Goal: Register for event/course

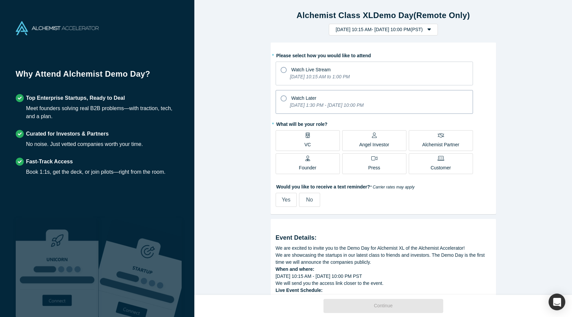
click at [283, 98] on icon at bounding box center [284, 98] width 6 height 6
click at [0, 0] on input "Watch Later [DATE] 1:30 PM - [DATE] 10:00 PM" at bounding box center [0, 0] width 0 height 0
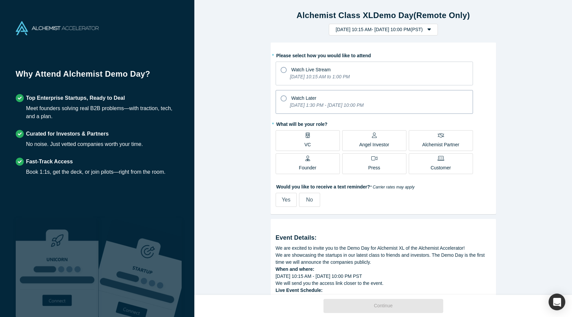
click at [283, 99] on icon at bounding box center [284, 98] width 6 height 6
click at [0, 0] on input "Watch Later [DATE] 1:30 PM - [DATE] 10:00 PM" at bounding box center [0, 0] width 0 height 0
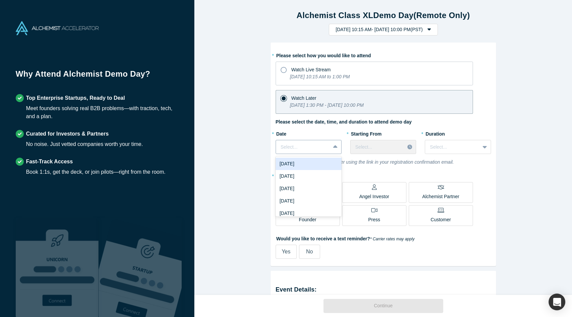
click at [337, 151] on div at bounding box center [335, 147] width 11 height 12
click at [298, 193] on div "Sun, Oct 5, 2025" at bounding box center [309, 196] width 66 height 12
click at [405, 145] on div at bounding box center [410, 147] width 11 height 10
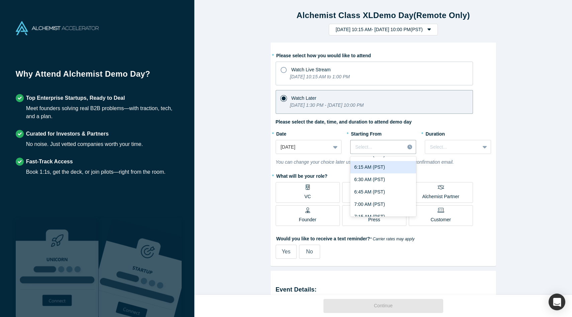
scroll to position [319, 0]
click at [379, 199] on div "7:00 AM (PST)" at bounding box center [383, 203] width 66 height 12
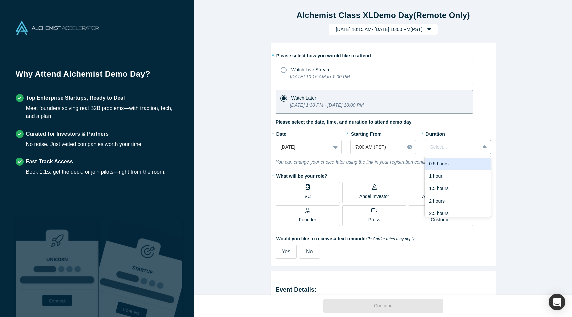
click at [458, 147] on div at bounding box center [452, 147] width 45 height 8
click at [446, 209] on div "3 hours" at bounding box center [458, 209] width 66 height 12
click at [288, 214] on label "Founder" at bounding box center [308, 215] width 64 height 21
click at [0, 0] on input "Founder" at bounding box center [0, 0] width 0 height 0
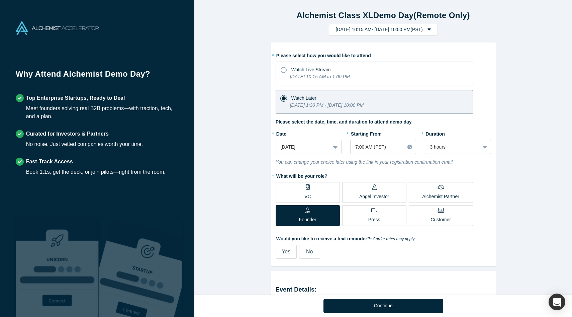
click at [284, 251] on span "Yes" at bounding box center [286, 251] width 9 height 6
click at [0, 0] on input "Yes" at bounding box center [0, 0] width 0 height 0
select select "US"
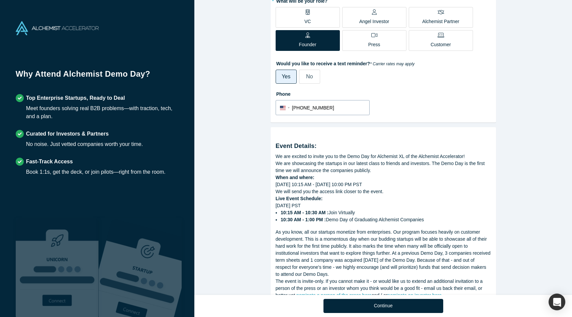
scroll to position [214, 0]
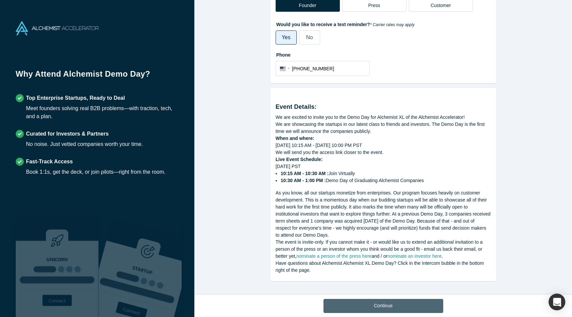
click at [379, 307] on button "Continue" at bounding box center [383, 306] width 120 height 14
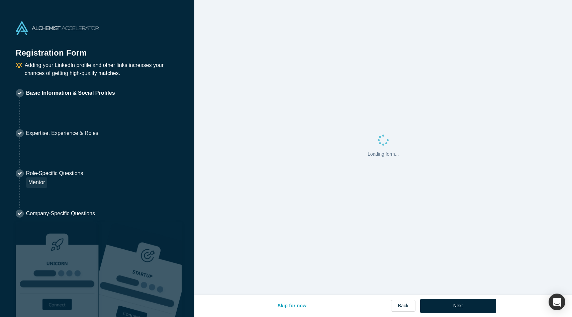
select select "US"
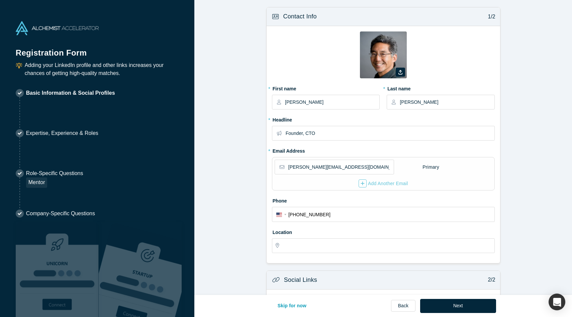
type input "San Francisco, CA, USA"
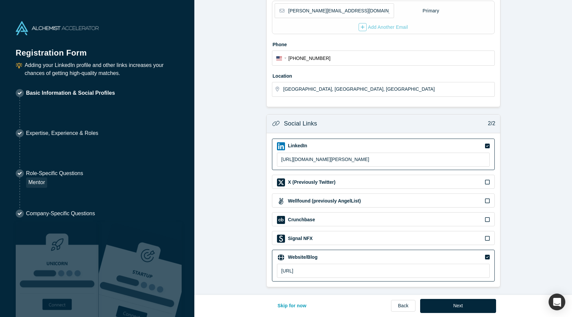
scroll to position [158, 0]
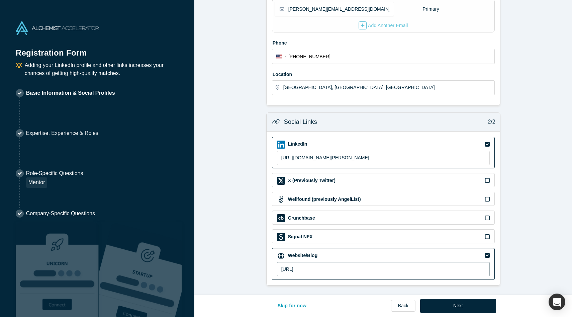
click at [330, 270] on input "https://candela-iot.ai" at bounding box center [383, 269] width 213 height 14
type input "https://candela.foundation"
click at [460, 306] on button "Next" at bounding box center [458, 306] width 76 height 14
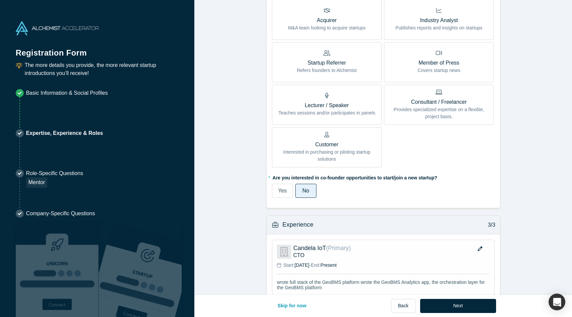
scroll to position [336, 0]
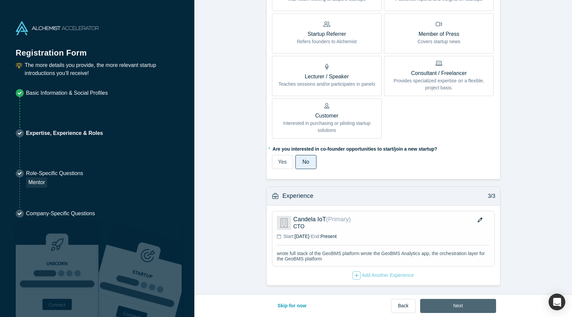
click at [459, 309] on button "Next" at bounding box center [458, 306] width 76 height 14
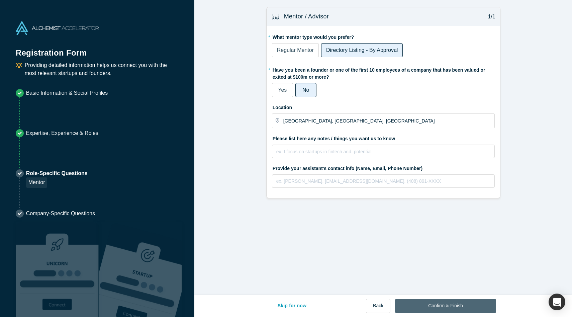
scroll to position [0, 0]
click at [378, 307] on button "Back" at bounding box center [378, 306] width 24 height 14
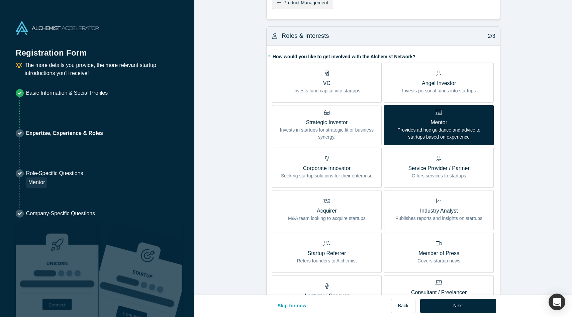
scroll to position [143, 0]
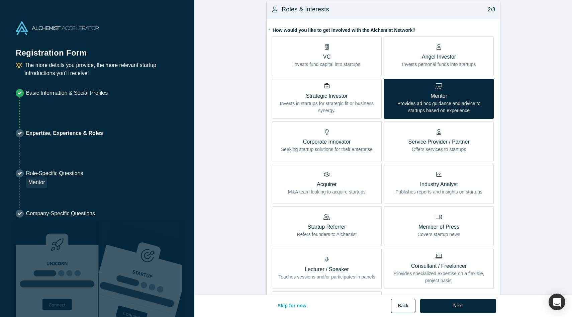
click at [410, 306] on button "Back" at bounding box center [403, 306] width 24 height 14
select select "US"
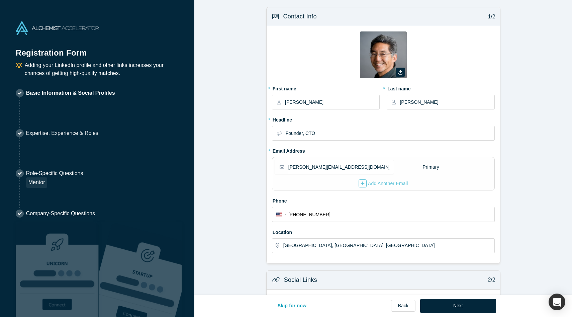
scroll to position [158, 0]
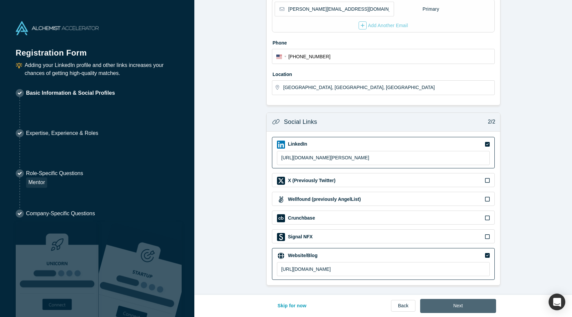
click at [462, 303] on button "Next" at bounding box center [458, 306] width 76 height 14
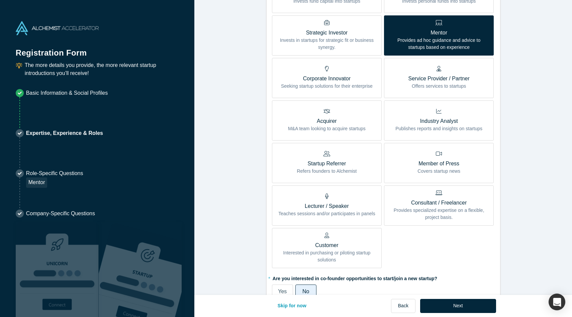
scroll to position [208, 0]
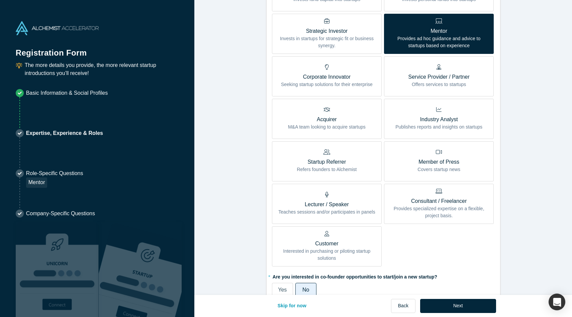
click at [449, 213] on p "Provides specialized expertise on a flexible, project basis." at bounding box center [439, 212] width 100 height 14
click at [0, 0] on input "Consultant / Freelancer Provides specialized expertise on a flexible, project b…" at bounding box center [0, 0] width 0 height 0
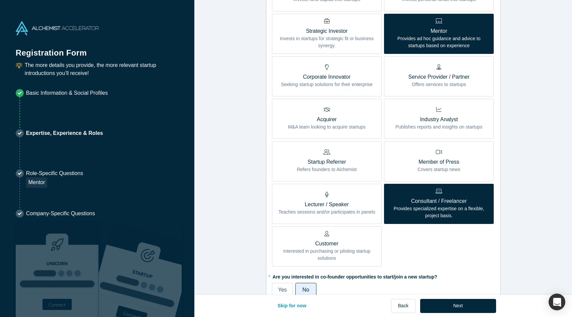
click at [457, 48] on p "Provides ad hoc guidance and advice to startups based on experience" at bounding box center [439, 42] width 100 height 14
click at [0, 0] on input "Mentor Provides ad hoc guidance and advice to startups based on experience" at bounding box center [0, 0] width 0 height 0
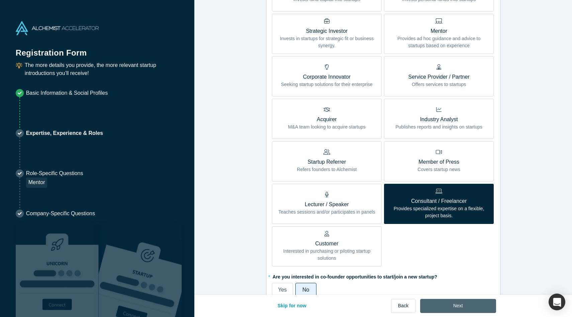
click at [452, 304] on button "Next" at bounding box center [458, 306] width 76 height 14
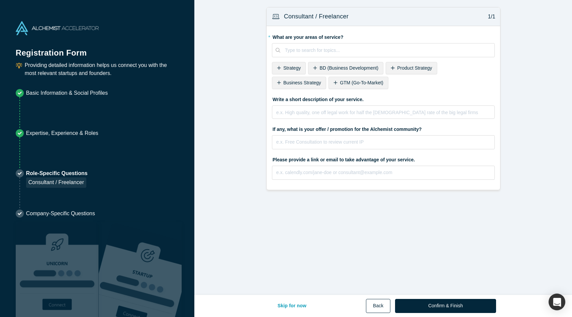
click at [383, 304] on button "Back" at bounding box center [378, 306] width 24 height 14
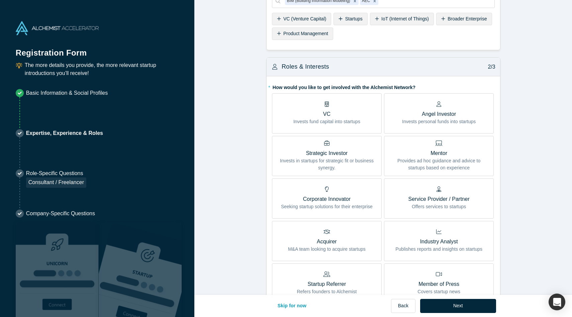
scroll to position [116, 0]
